Goal: Task Accomplishment & Management: Use online tool/utility

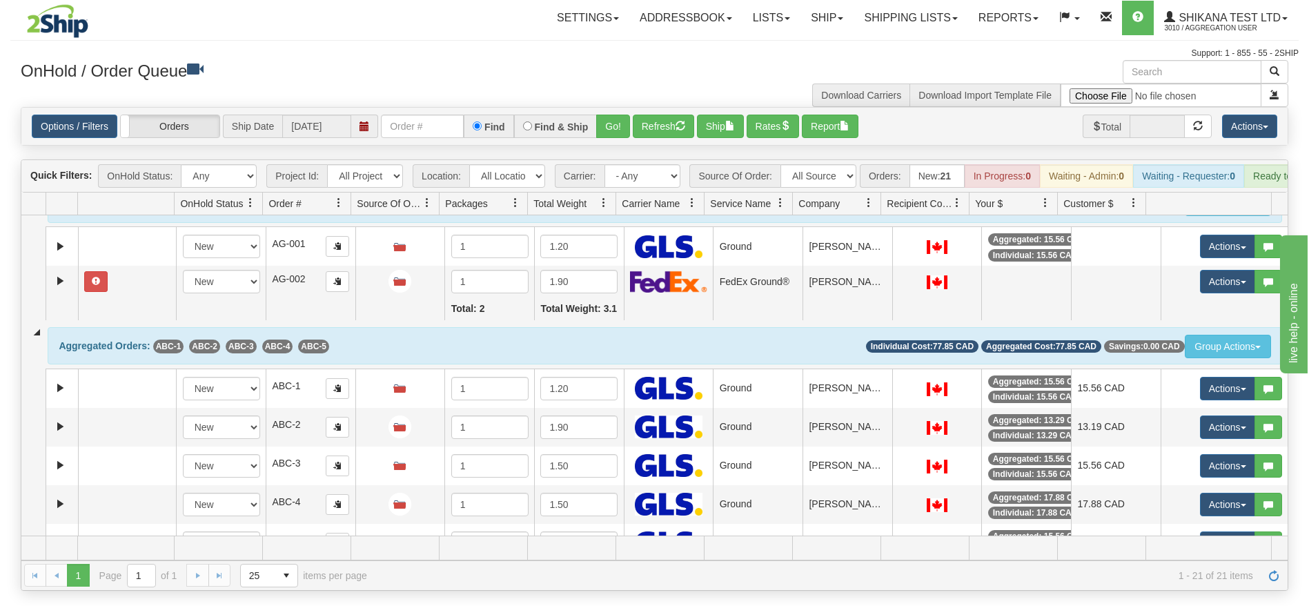
scroll to position [347, 0]
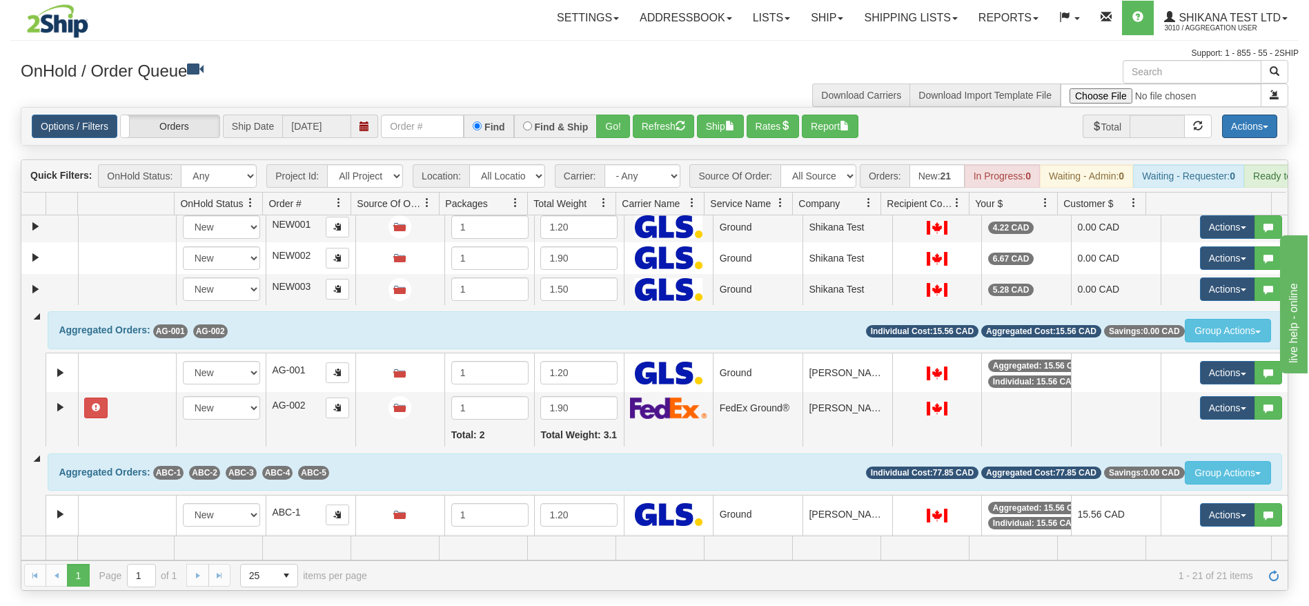
click at [1251, 125] on button "Actions" at bounding box center [1249, 126] width 55 height 23
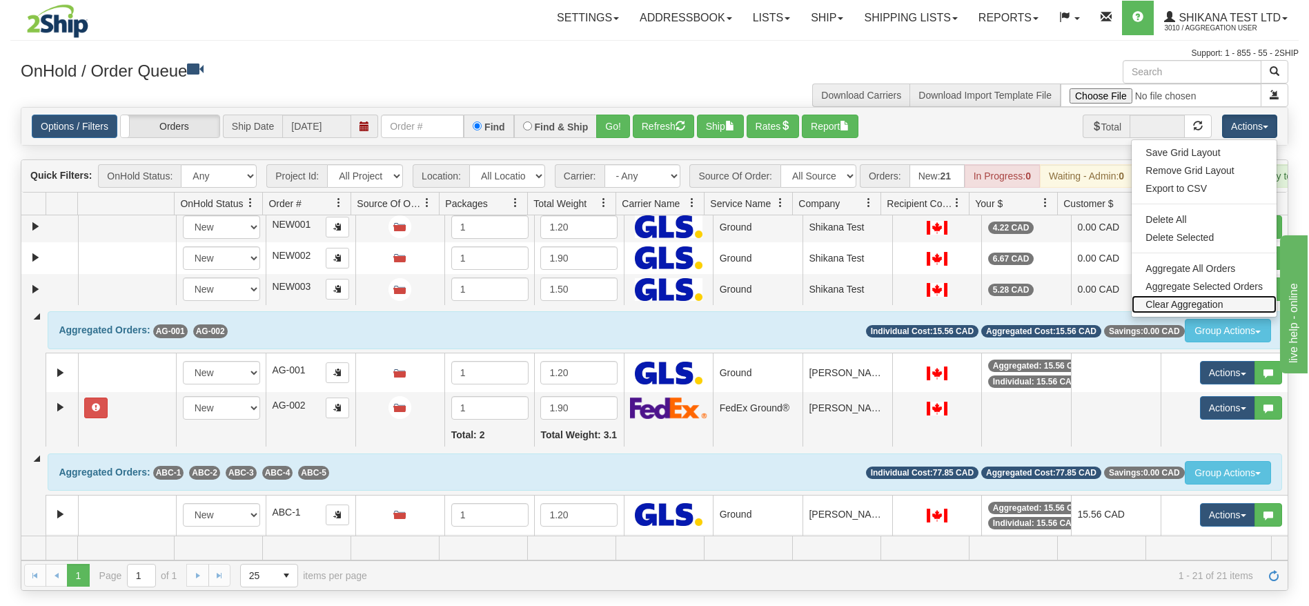
click at [1175, 304] on link "Clear Aggregation" at bounding box center [1204, 304] width 145 height 18
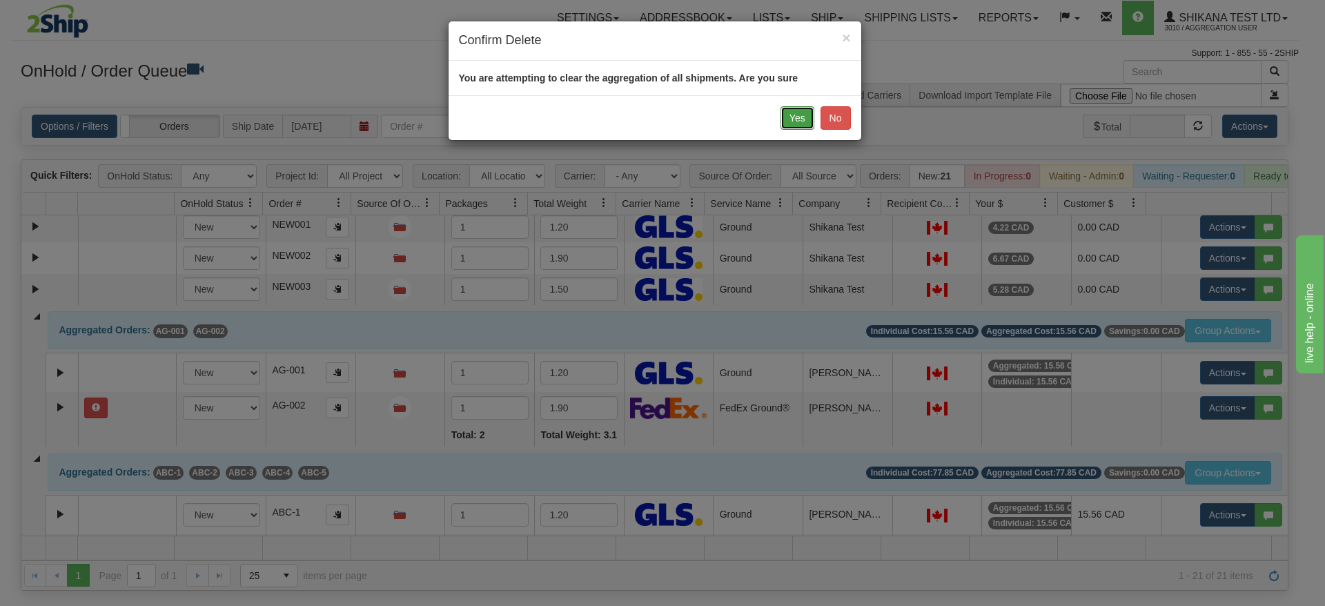
click at [802, 122] on button "Yes" at bounding box center [798, 117] width 34 height 23
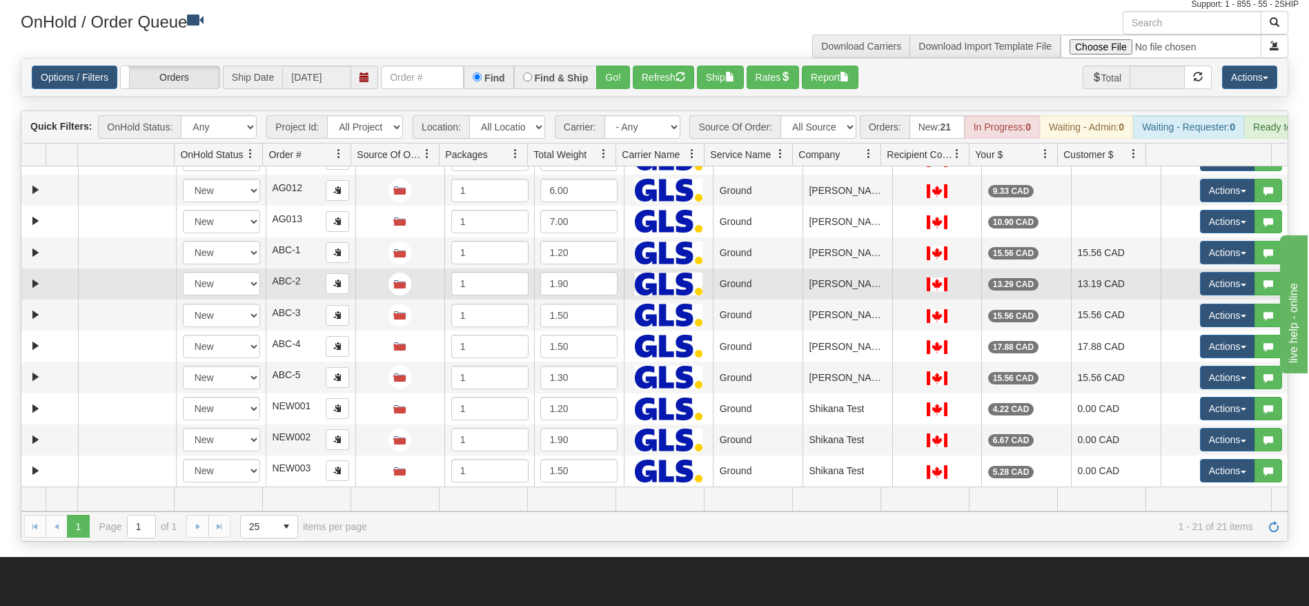
scroll to position [0, 0]
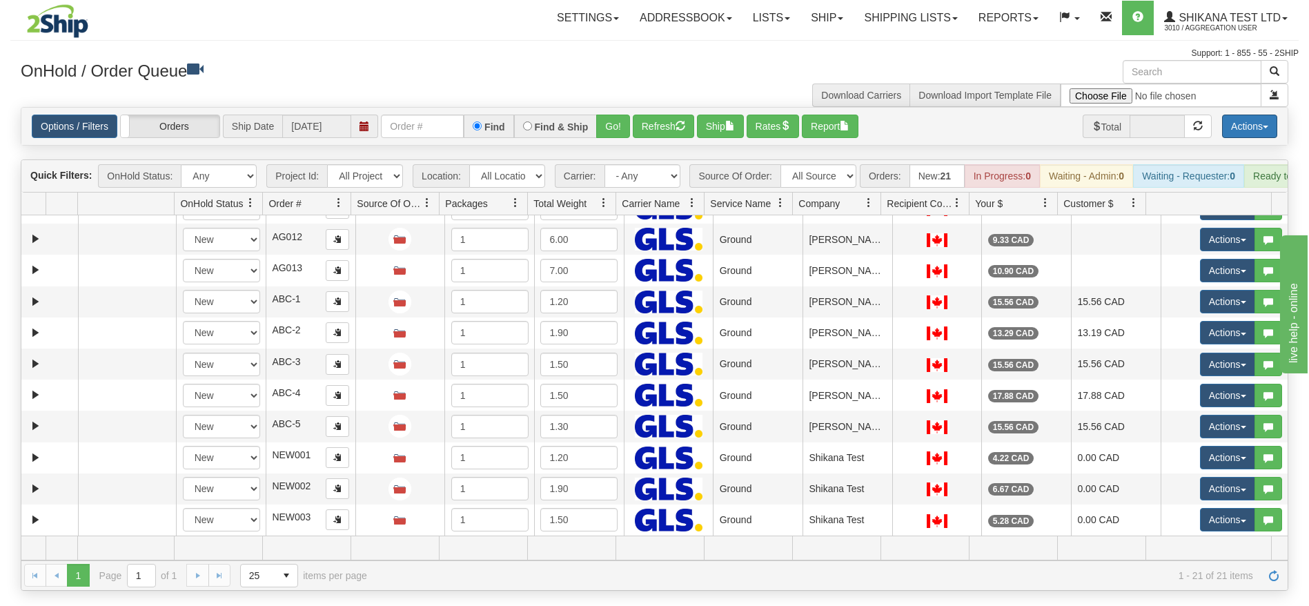
click at [1236, 128] on button "Actions" at bounding box center [1249, 126] width 55 height 23
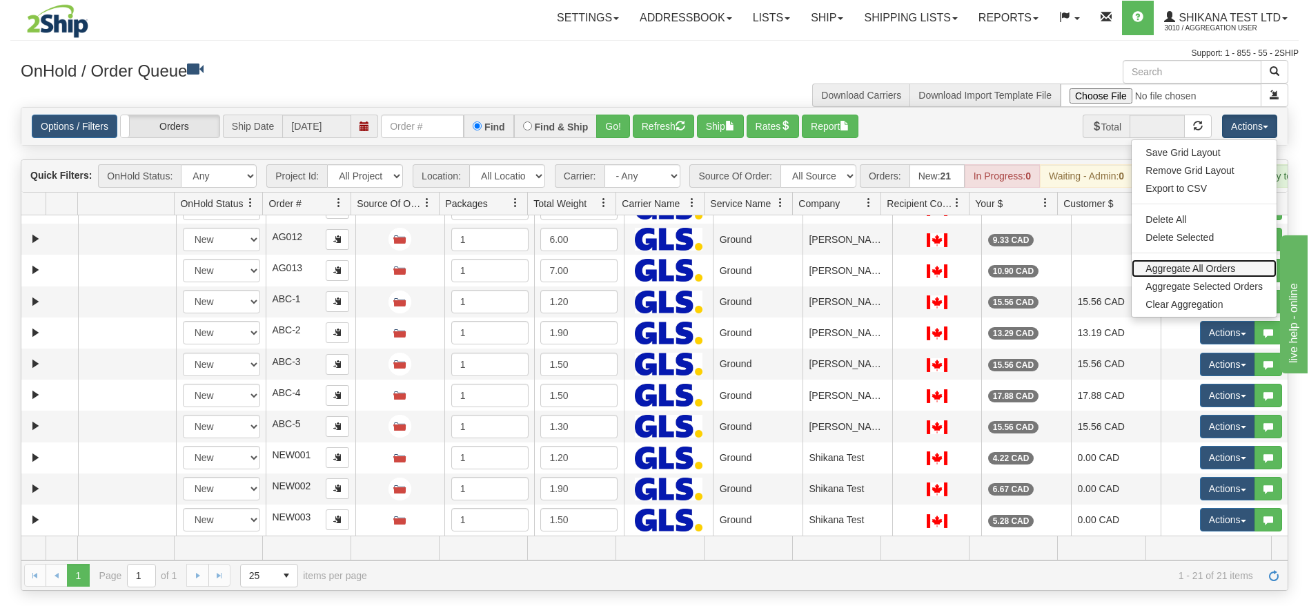
click at [1189, 271] on link "Aggregate All Orders" at bounding box center [1204, 269] width 145 height 18
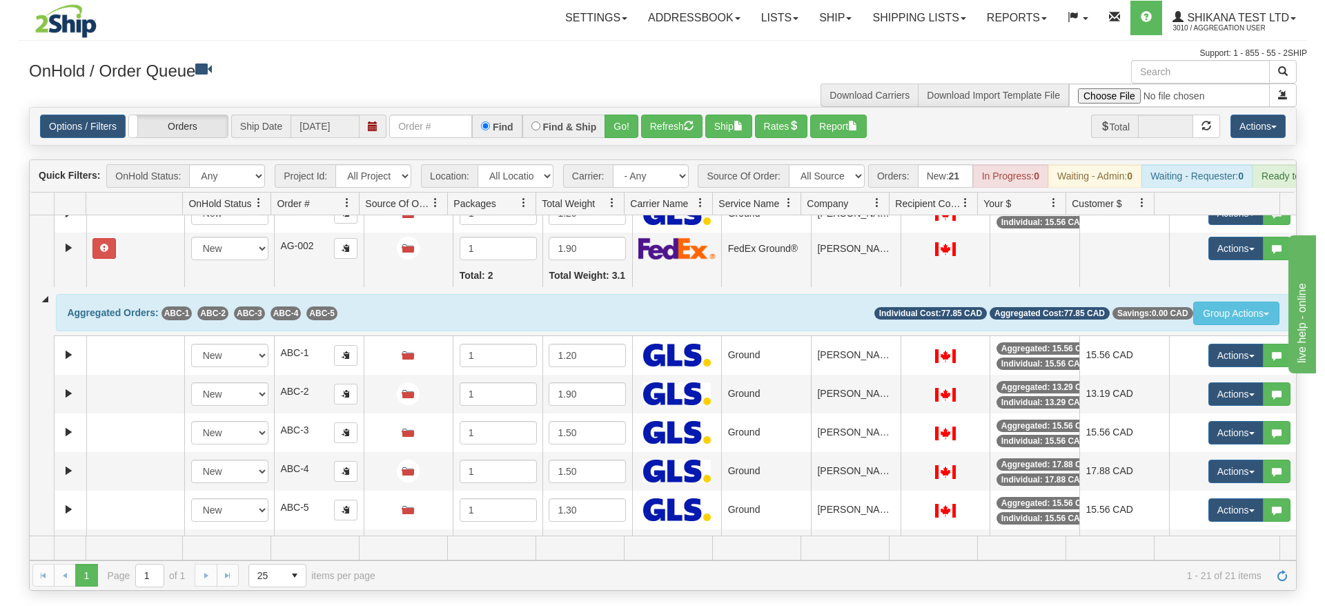
scroll to position [554, 0]
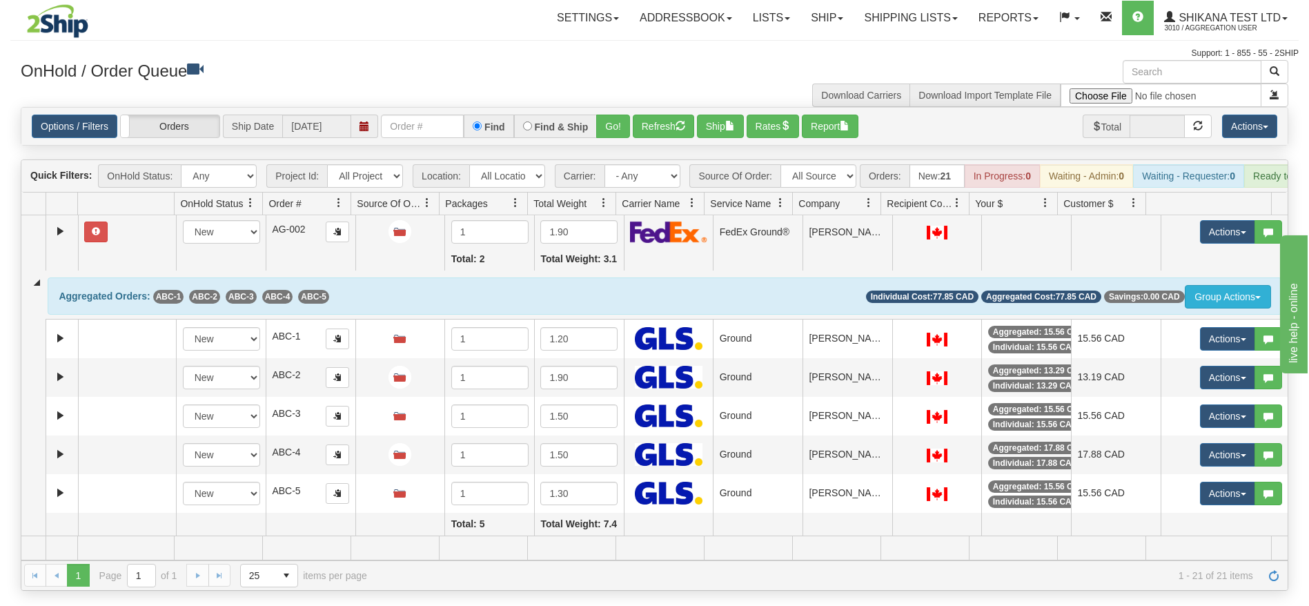
click at [1213, 300] on button "Group Actions" at bounding box center [1228, 296] width 86 height 23
click at [1186, 359] on span "Ship" at bounding box center [1189, 358] width 29 height 11
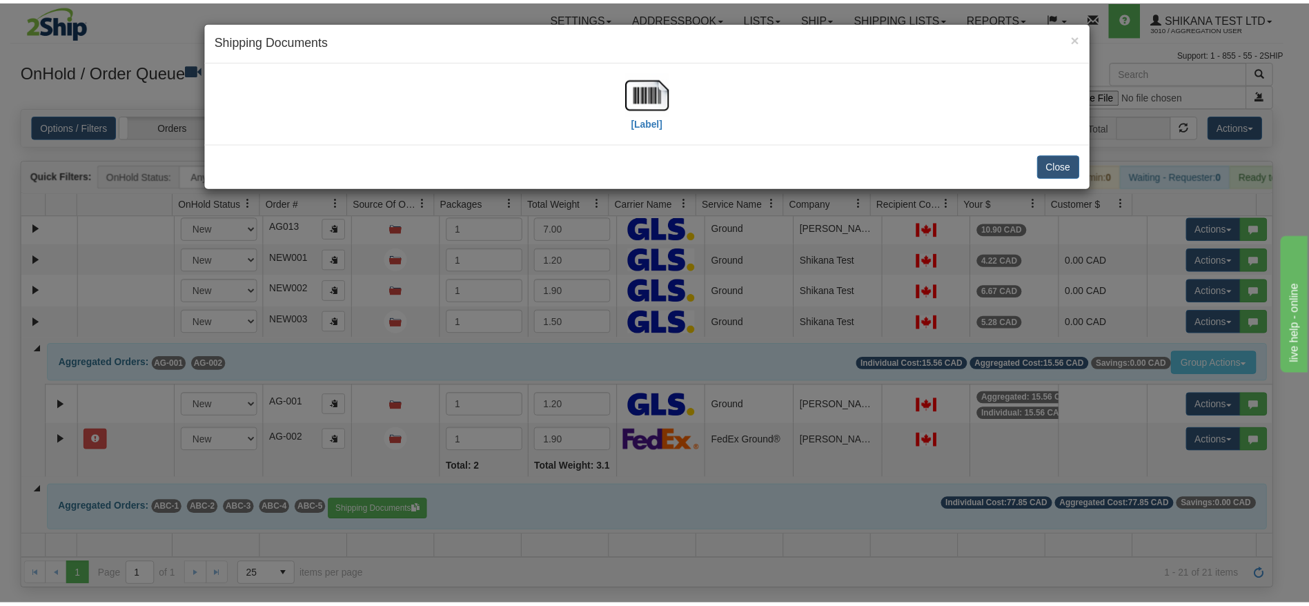
scroll to position [331, 0]
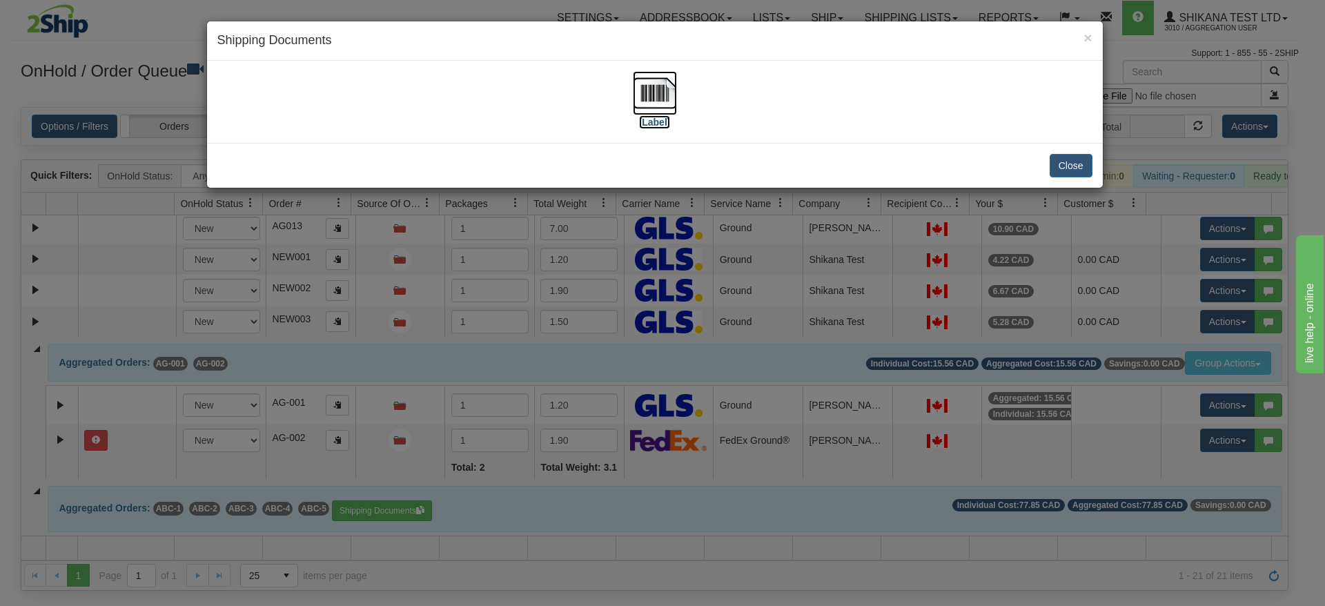
click at [654, 117] on label "[Label]" at bounding box center [655, 122] width 32 height 14
click at [1061, 159] on button "Close" at bounding box center [1071, 165] width 43 height 23
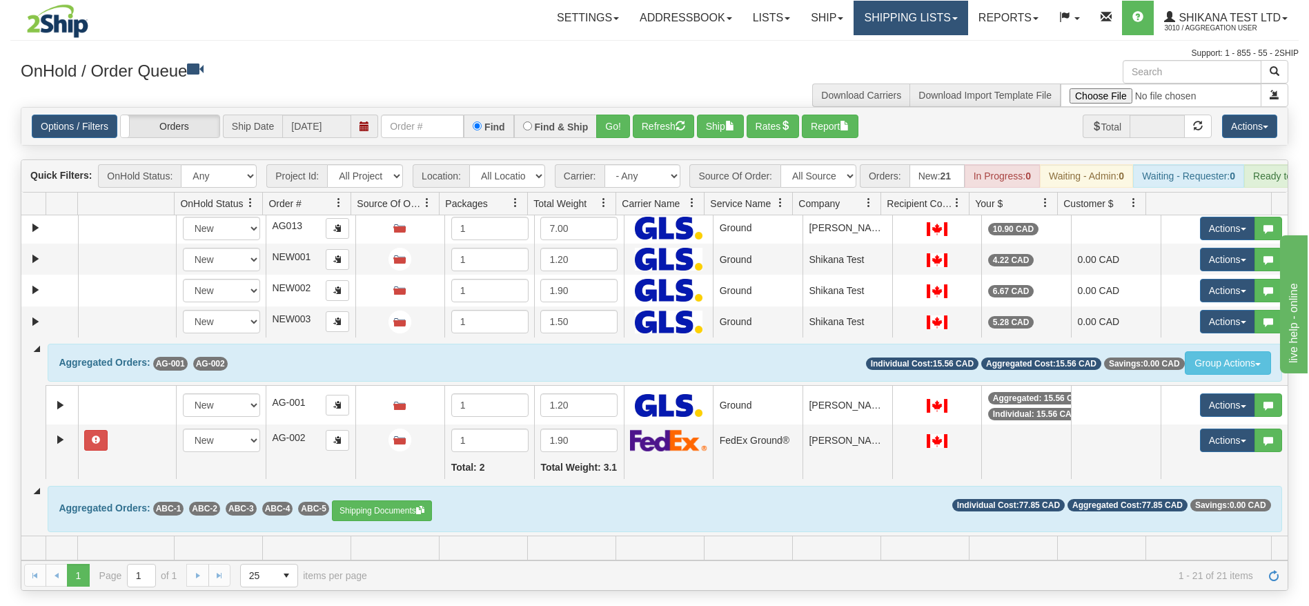
click at [864, 31] on link "Shipping lists" at bounding box center [911, 18] width 114 height 35
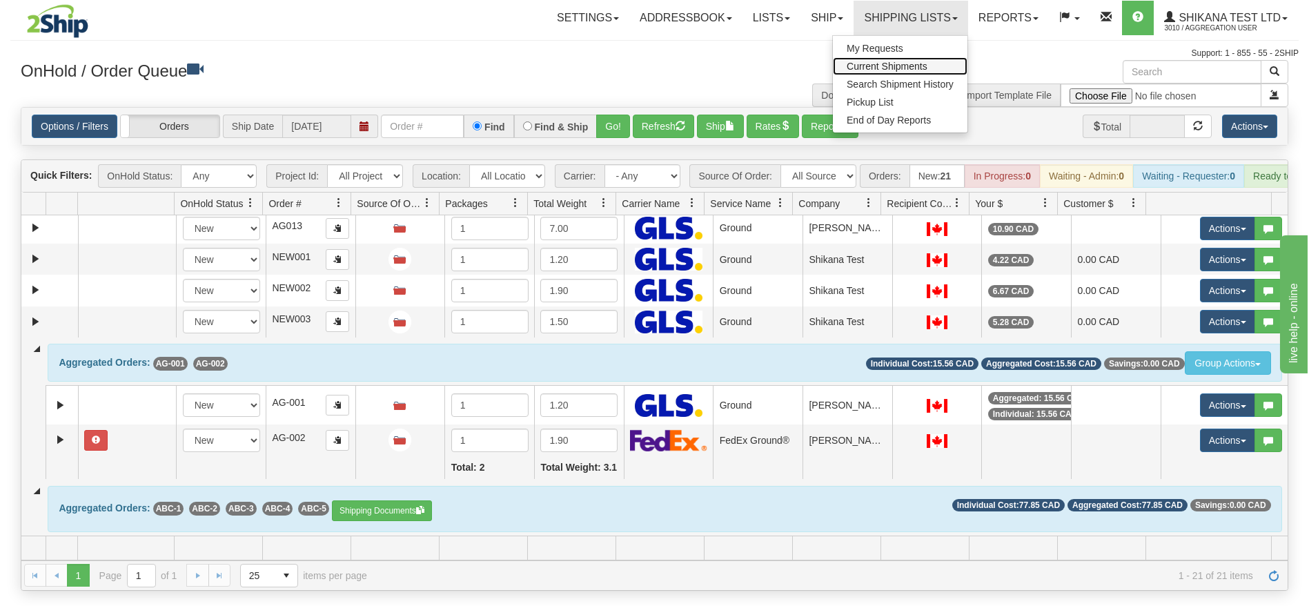
click at [874, 69] on span "Current Shipments" at bounding box center [887, 66] width 81 height 11
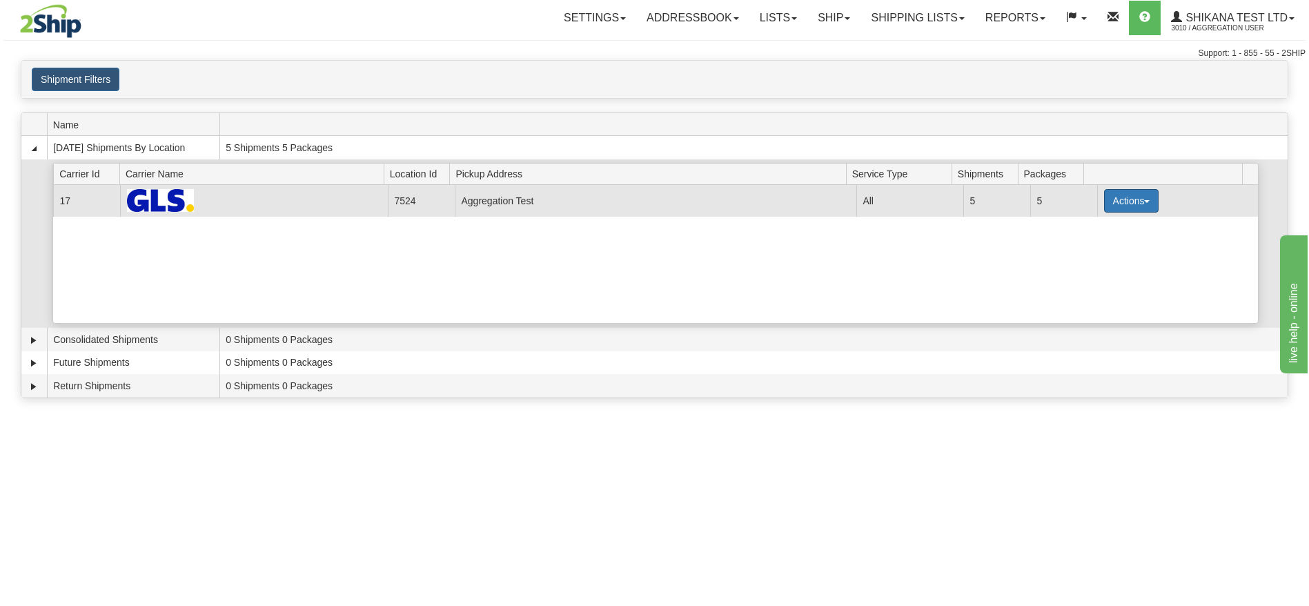
click at [1129, 204] on button "Actions" at bounding box center [1131, 200] width 55 height 23
click at [1124, 219] on link "Details" at bounding box center [1103, 227] width 110 height 18
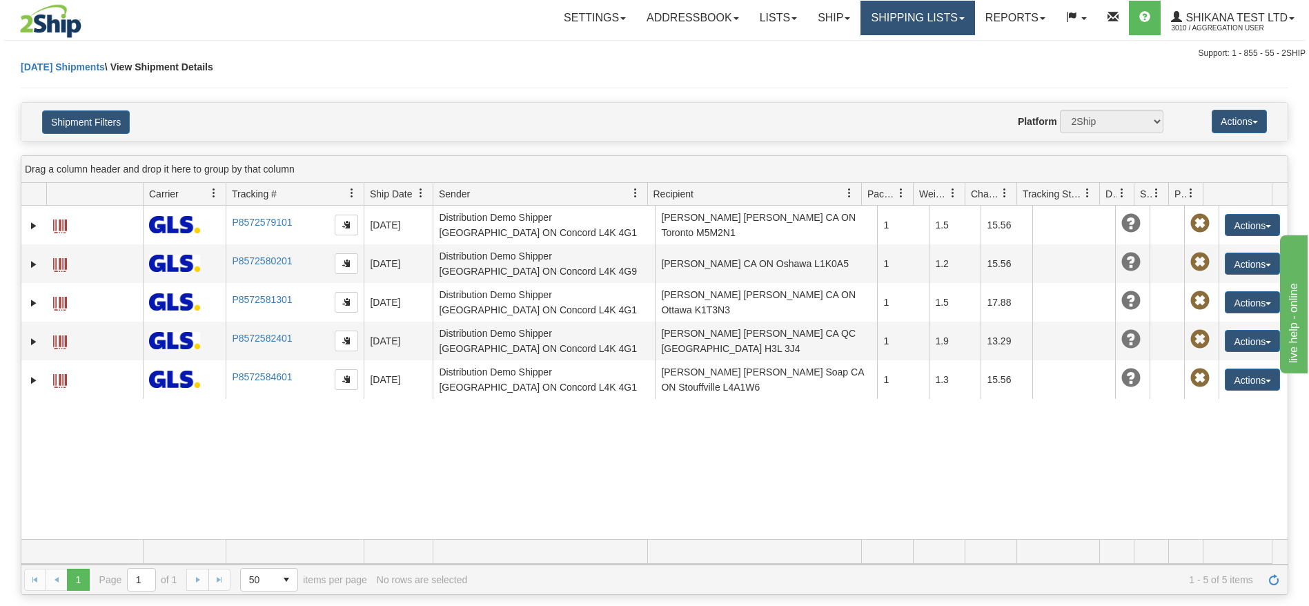
click at [920, 16] on link "Shipping lists" at bounding box center [918, 18] width 114 height 35
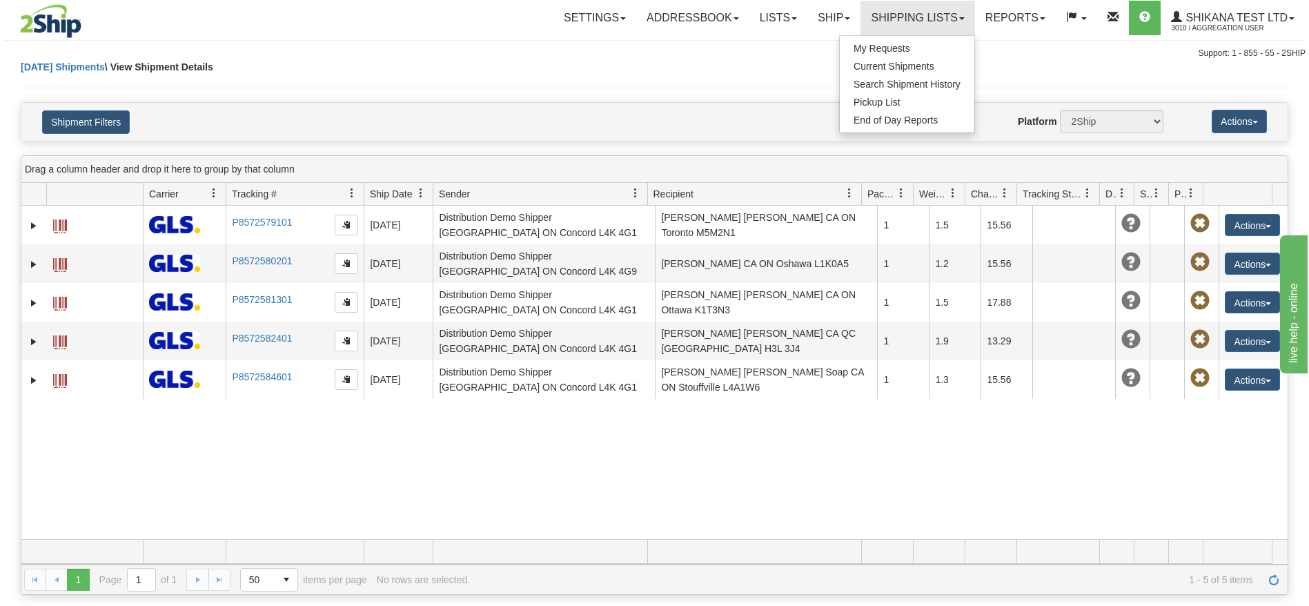
drag, startPoint x: 1056, startPoint y: 66, endPoint x: 1193, endPoint y: 119, distance: 146.4
click at [1060, 67] on div "[DATE] Shipments \ View Shipment Details" at bounding box center [655, 81] width 1268 height 42
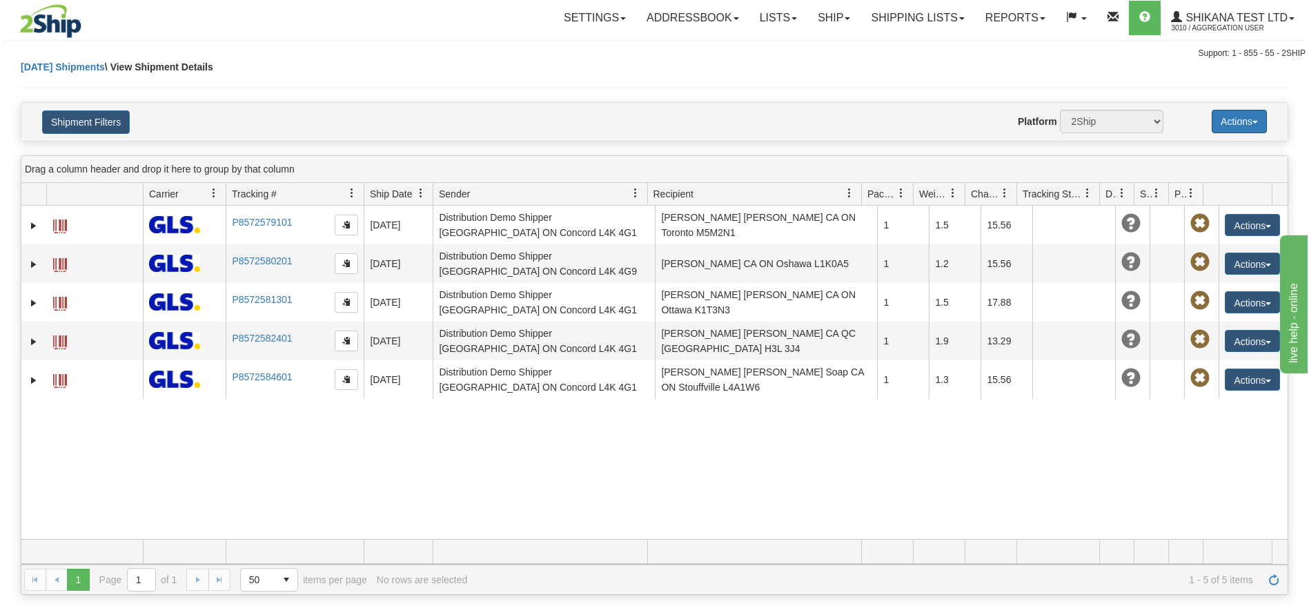
click at [1249, 119] on button "Actions" at bounding box center [1239, 121] width 55 height 23
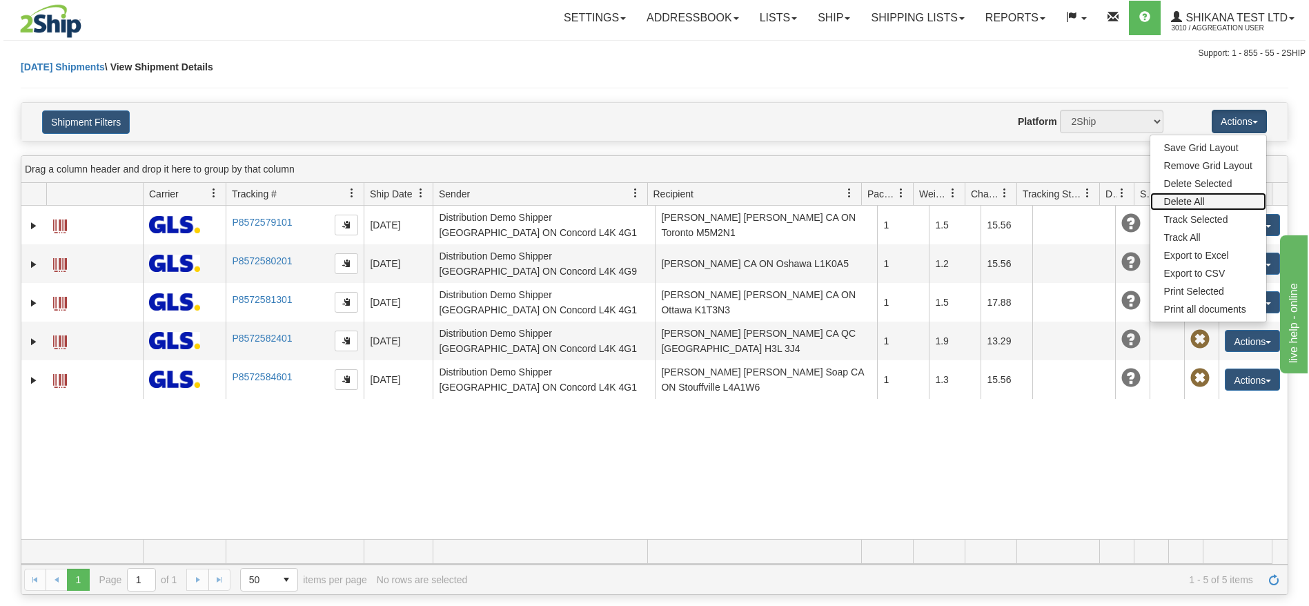
click at [1184, 201] on link "Delete All" at bounding box center [1209, 202] width 116 height 18
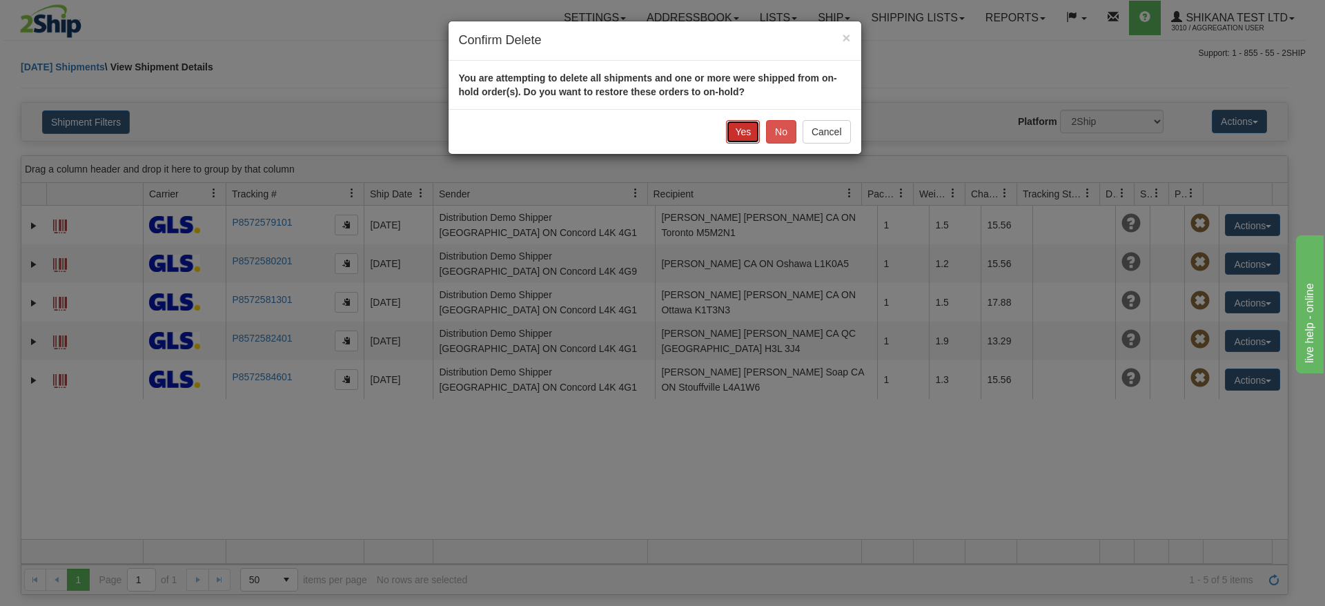
click at [741, 133] on button "Yes" at bounding box center [743, 131] width 34 height 23
